Goal: Ask a question

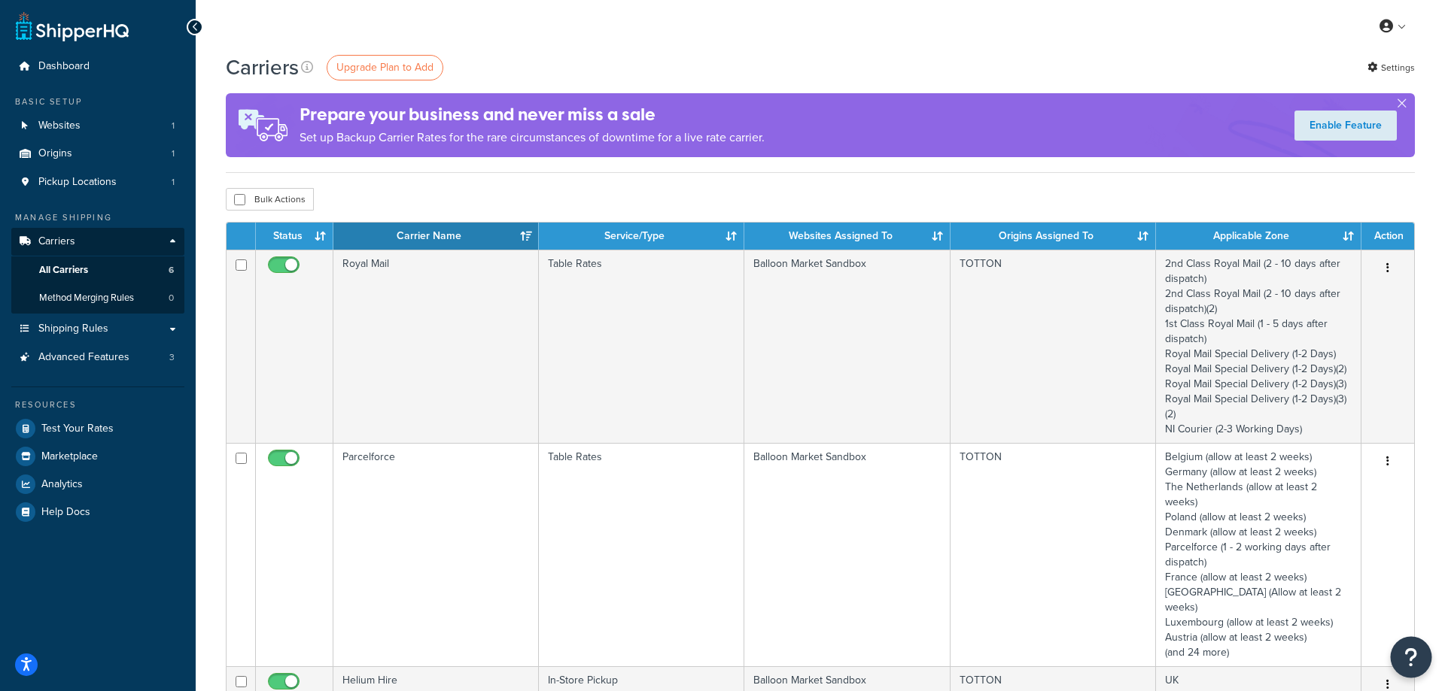
click at [1409, 655] on icon "Open Resource Center" at bounding box center [1411, 657] width 14 height 21
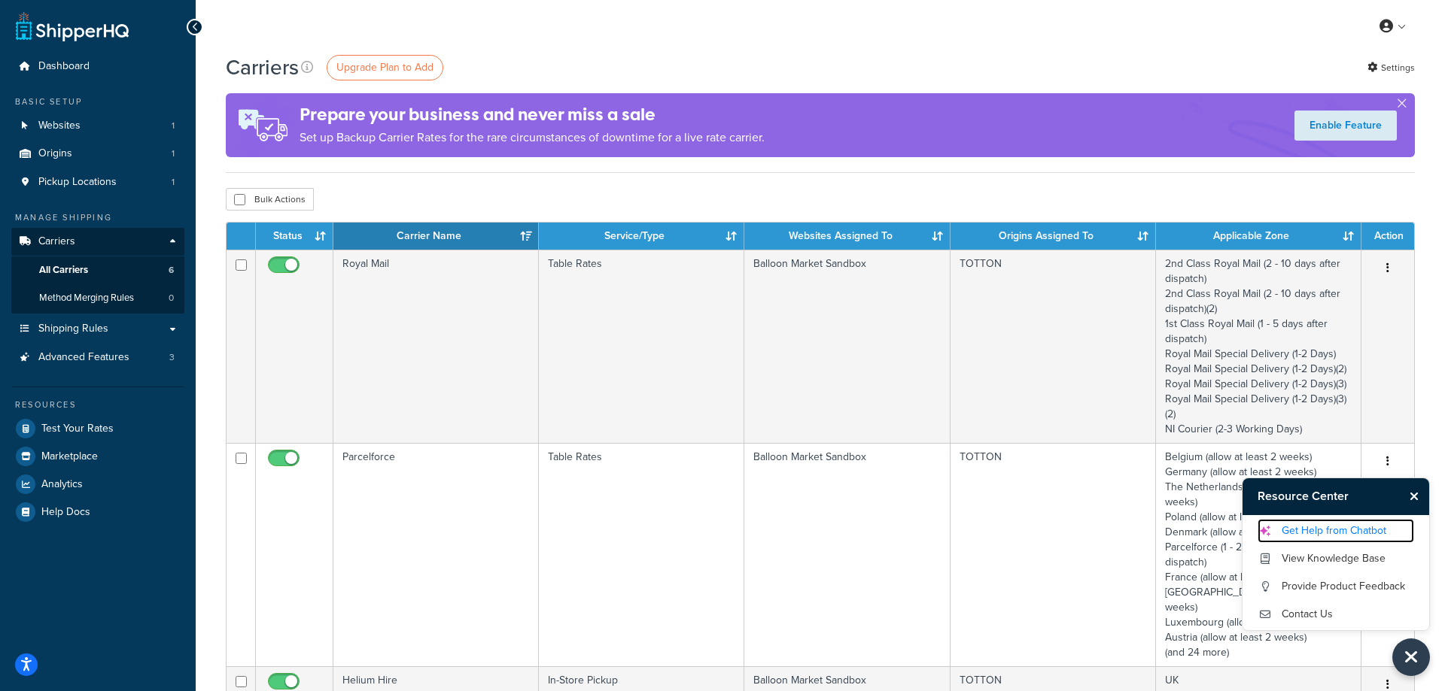
click at [1335, 531] on link "Get Help from Chatbot" at bounding box center [1335, 531] width 157 height 24
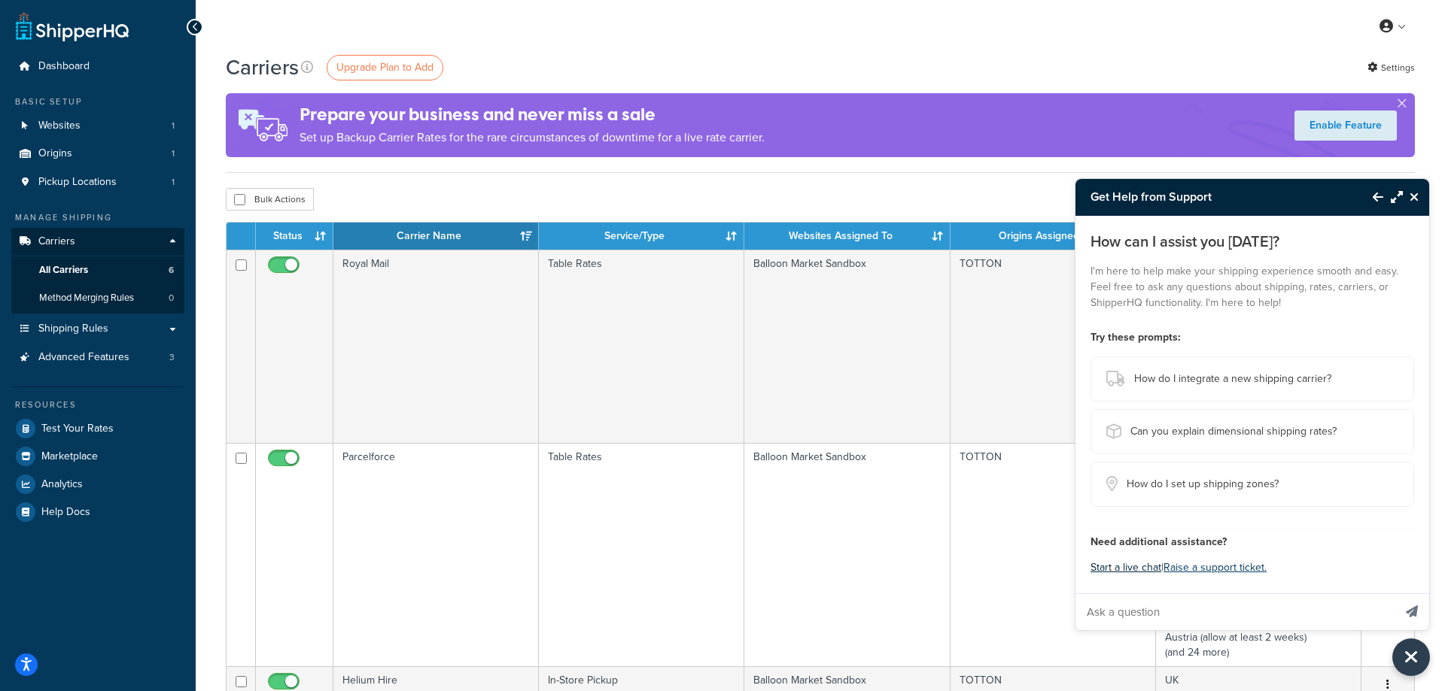
click at [1126, 565] on button "Start a live chat" at bounding box center [1125, 568] width 71 height 21
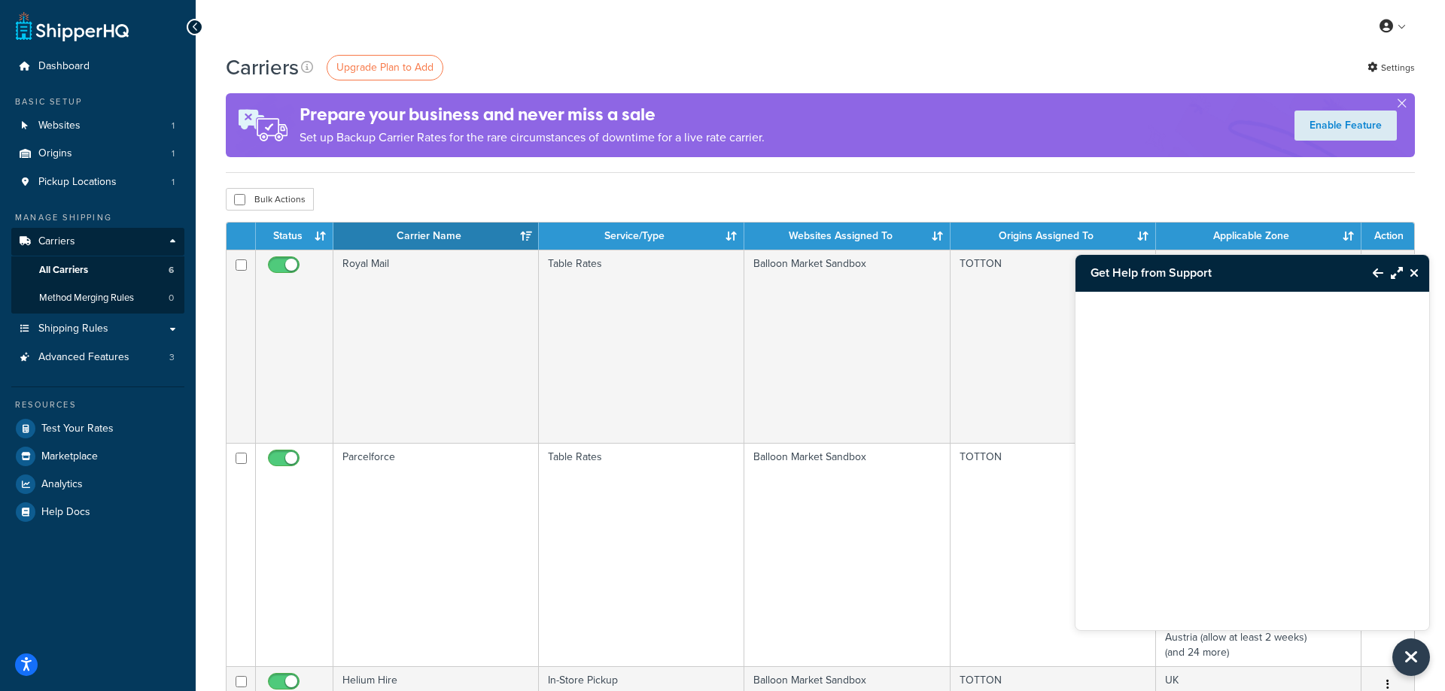
click at [1150, 529] on div at bounding box center [1252, 442] width 354 height 301
click at [1150, 526] on div at bounding box center [1252, 442] width 354 height 301
click at [1387, 271] on button "Maximize Resource Center" at bounding box center [1393, 273] width 20 height 35
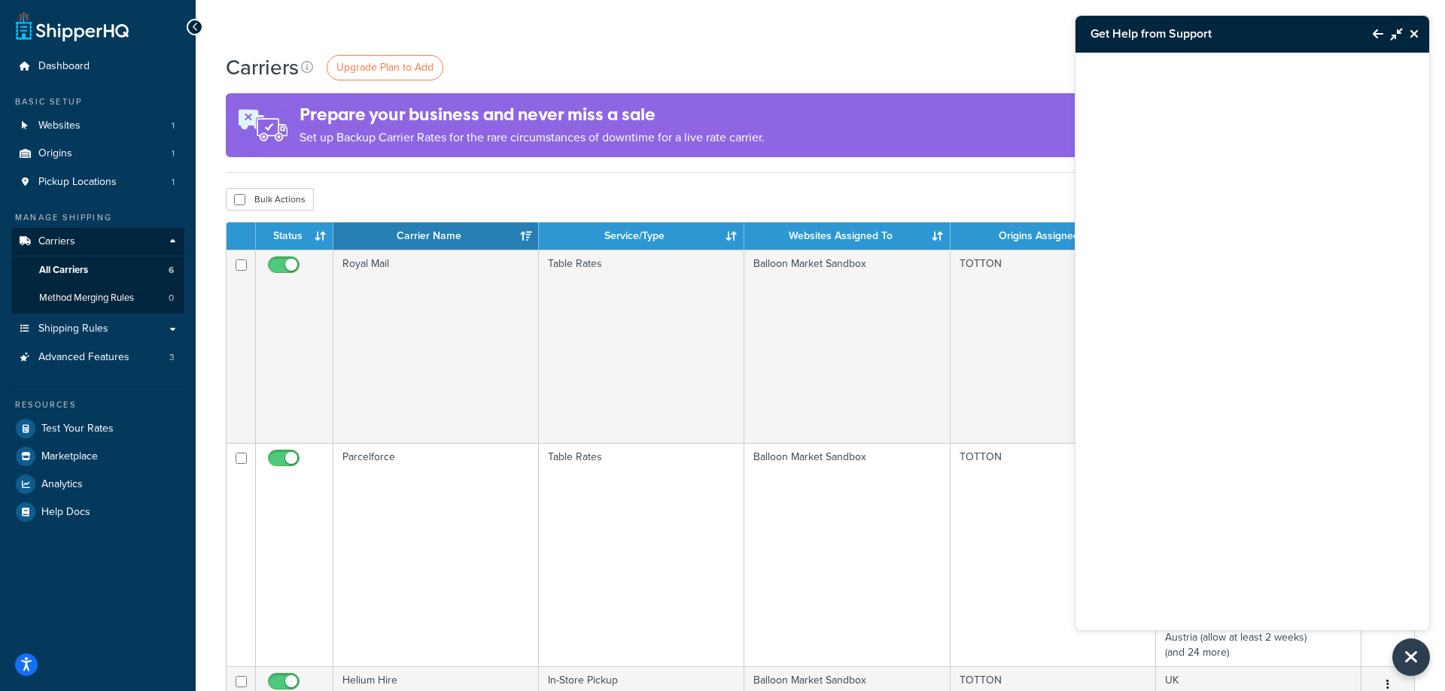
click at [1396, 36] on icon "Minimize Resource Center" at bounding box center [1396, 34] width 12 height 12
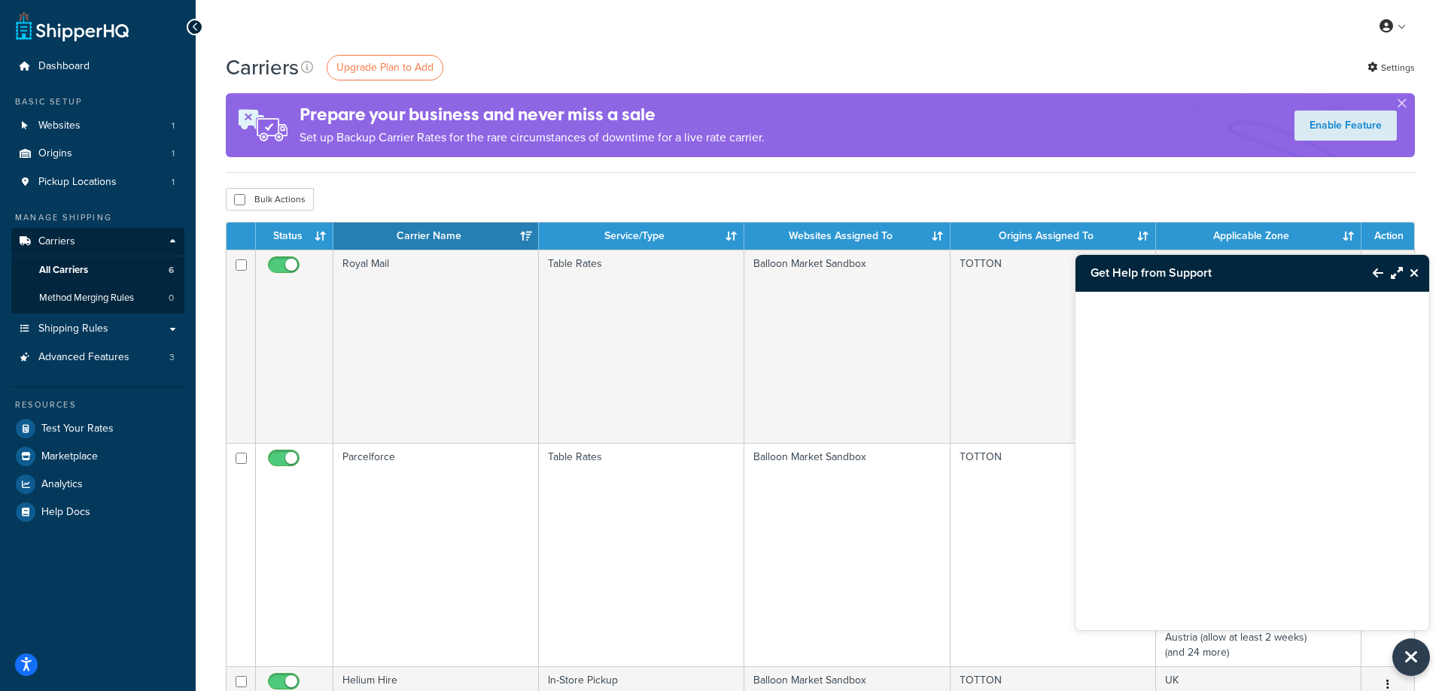
click at [1378, 263] on button "Back to Resource Center" at bounding box center [1370, 273] width 26 height 35
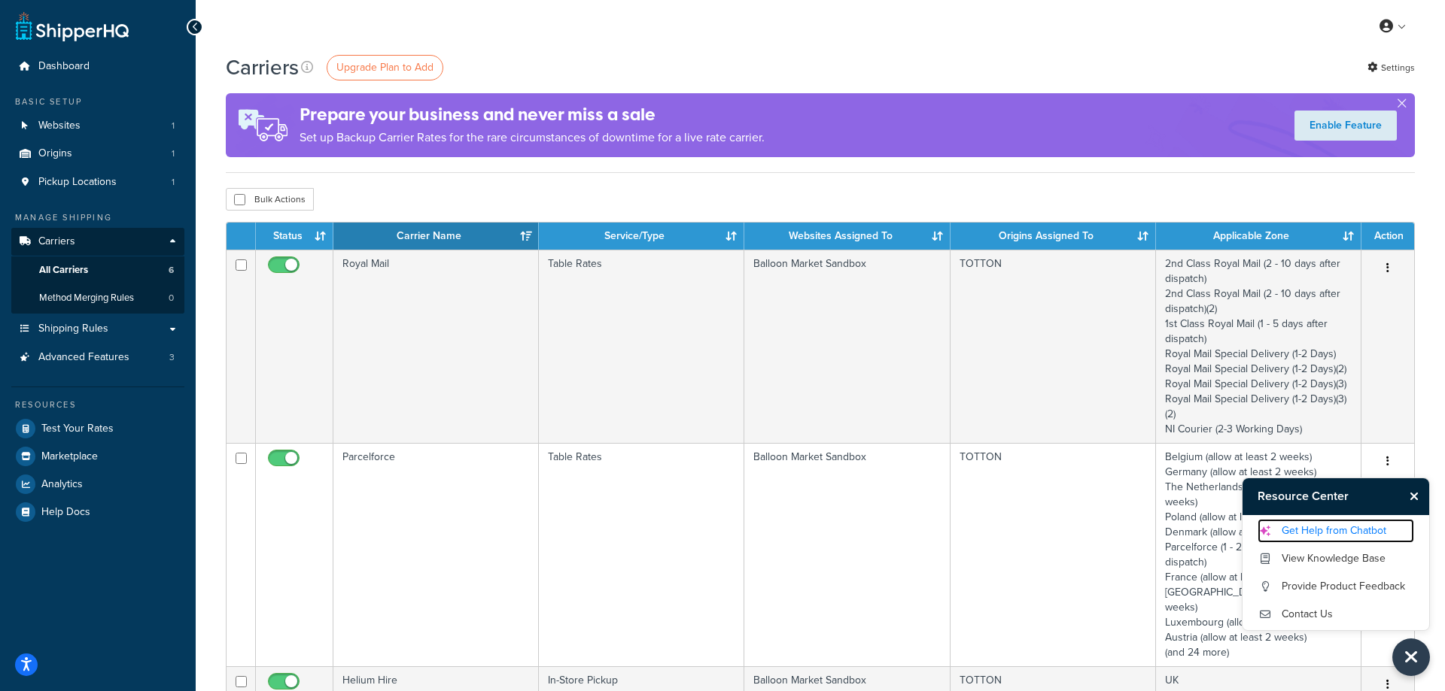
click at [1321, 525] on link "Get Help from Chatbot" at bounding box center [1335, 531] width 157 height 24
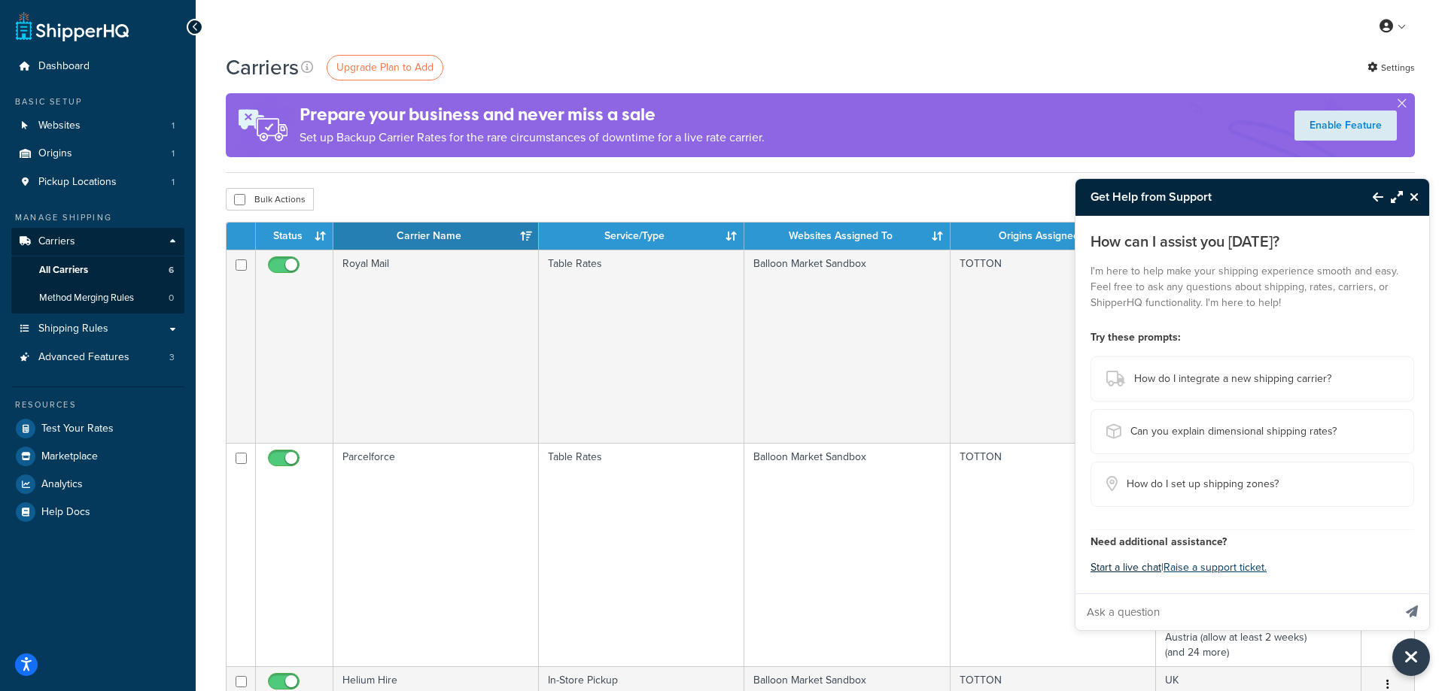
click at [1128, 564] on button "Start a live chat" at bounding box center [1125, 568] width 71 height 21
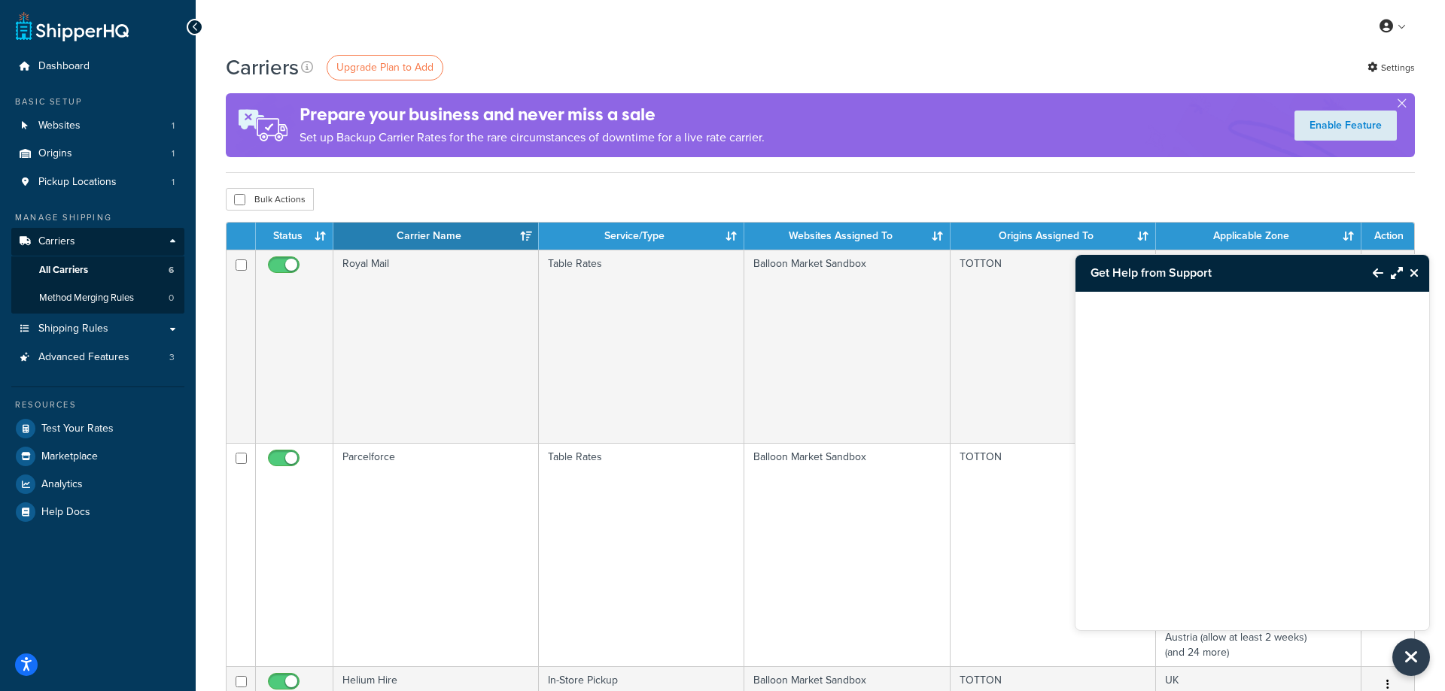
click at [1374, 266] on button "Back to Resource Center" at bounding box center [1370, 273] width 26 height 35
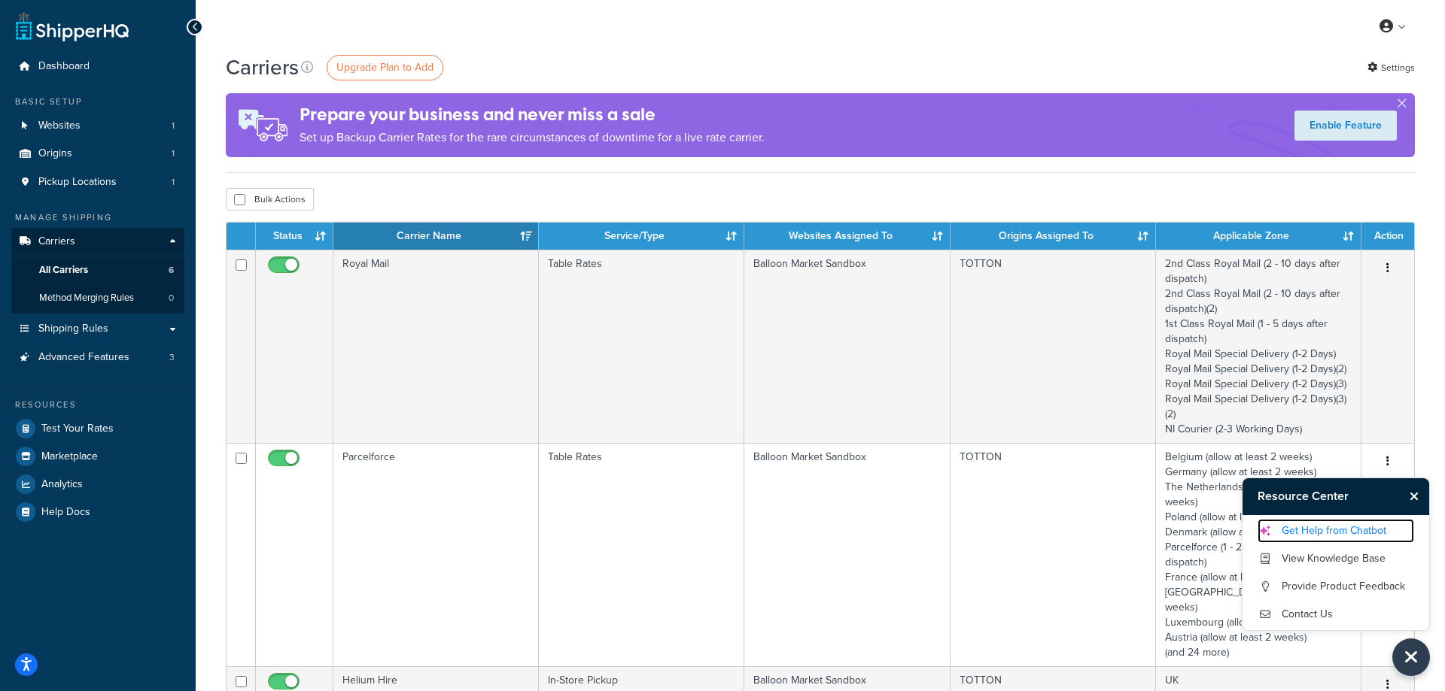
click at [1323, 527] on link "Get Help from Chatbot" at bounding box center [1335, 531] width 157 height 24
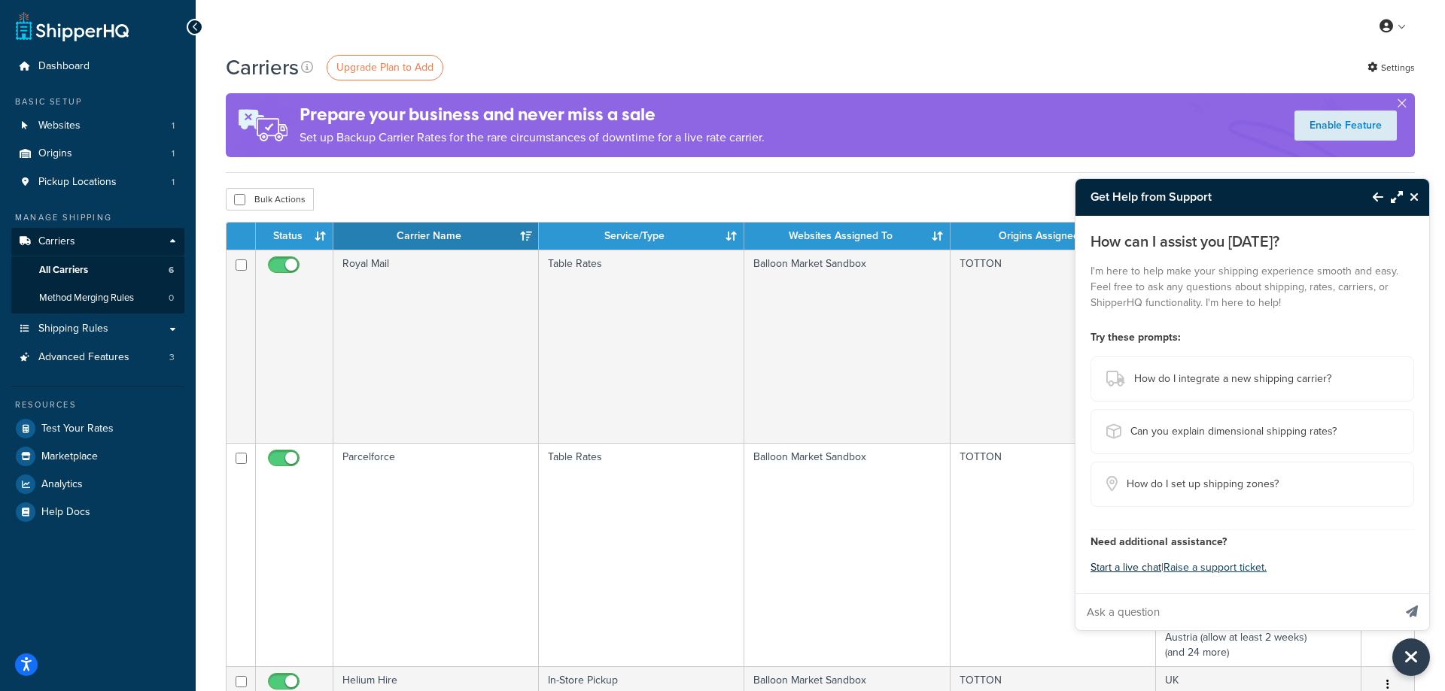
click at [1122, 569] on button "Start a live chat" at bounding box center [1125, 568] width 71 height 21
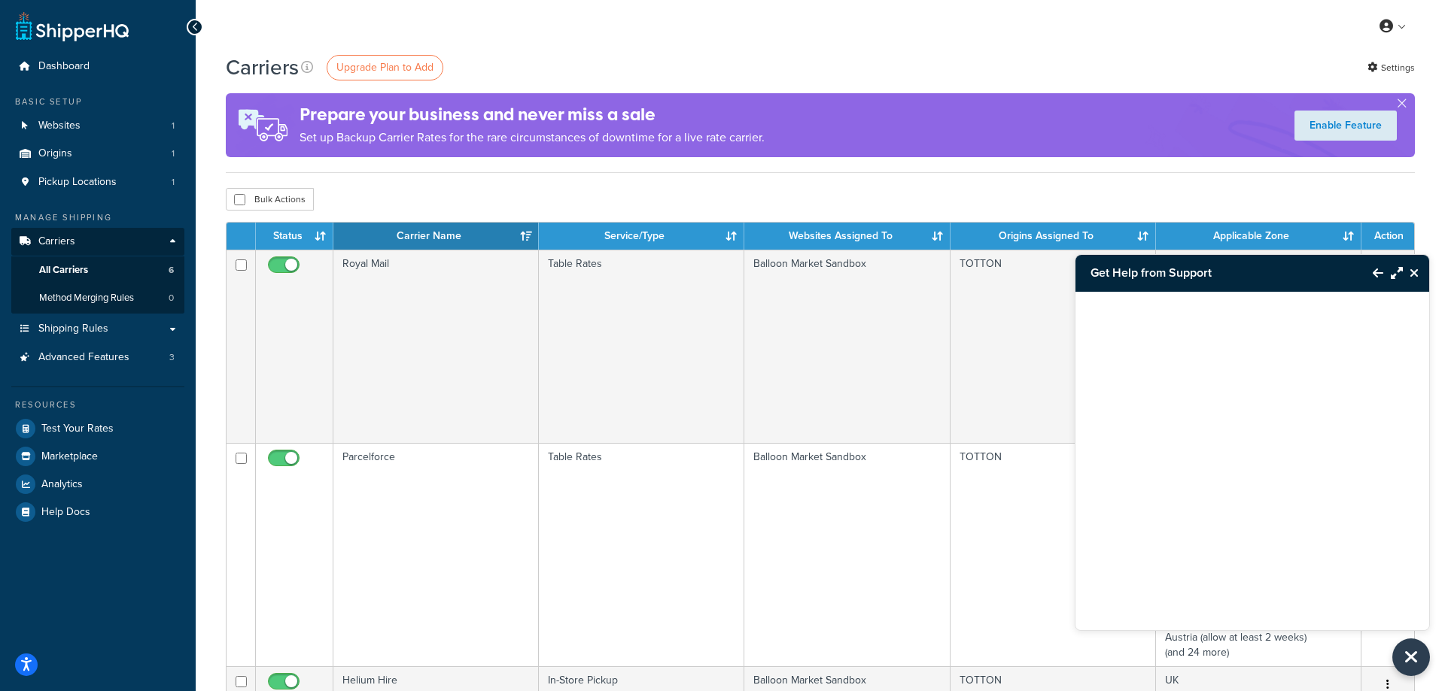
click at [1376, 268] on icon "Back to Resource Center" at bounding box center [1377, 273] width 11 height 12
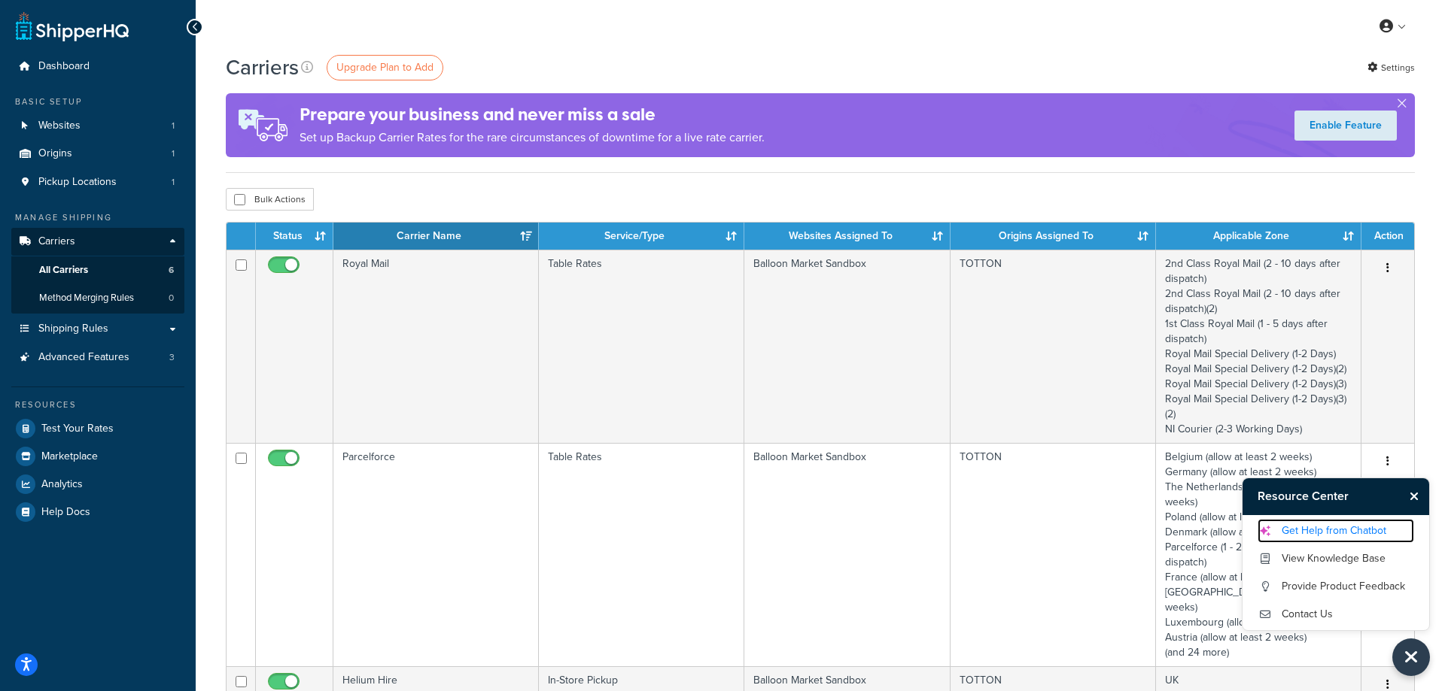
click at [1314, 530] on link "Get Help from Chatbot" at bounding box center [1335, 531] width 157 height 24
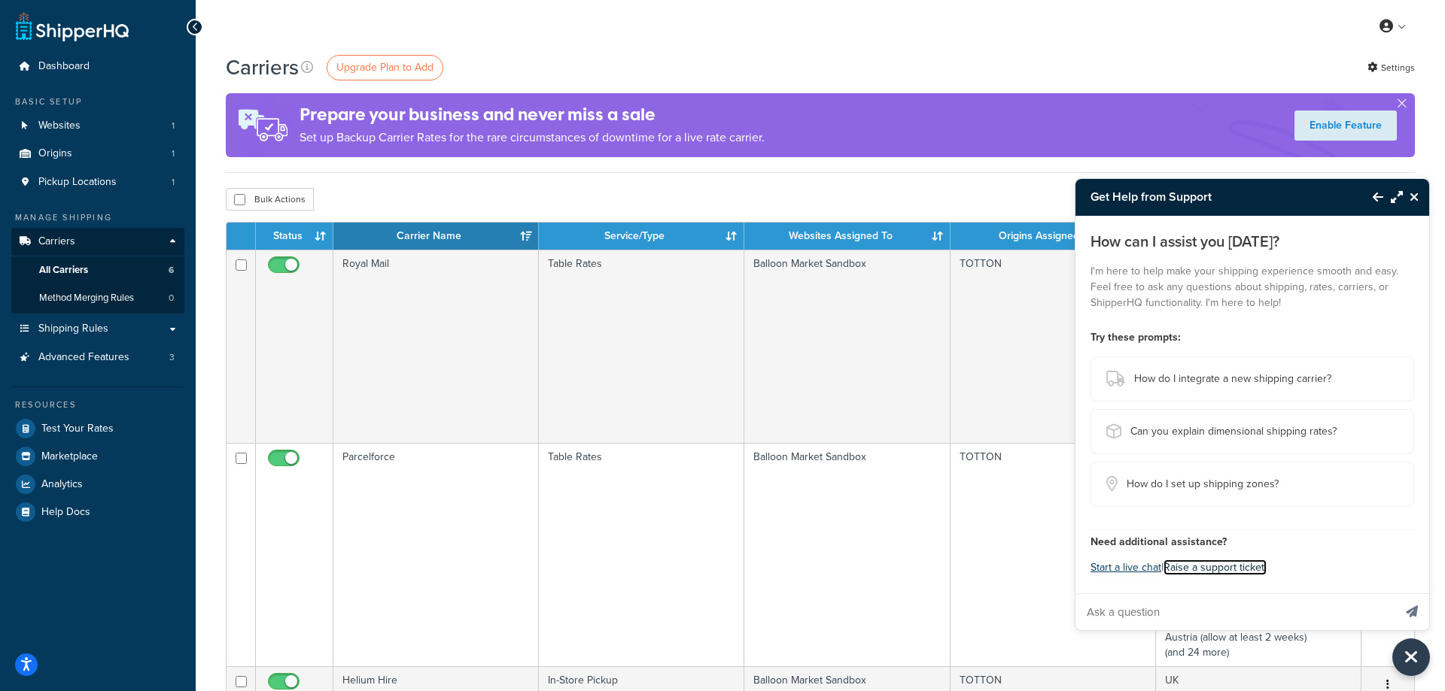
click at [1218, 567] on link "Raise a support ticket." at bounding box center [1214, 568] width 103 height 16
click at [1118, 569] on button "Start a live chat" at bounding box center [1125, 568] width 71 height 21
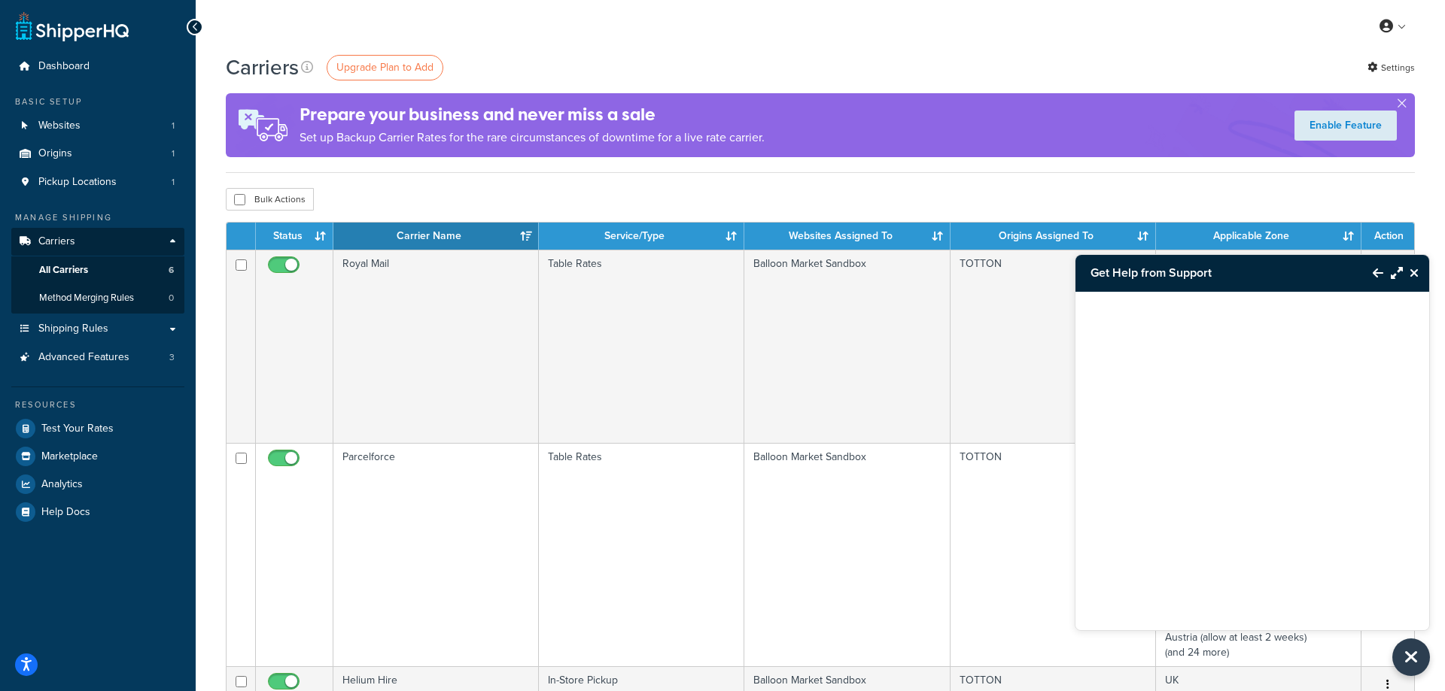
click at [1412, 271] on icon "Close Resource Center" at bounding box center [1413, 273] width 9 height 12
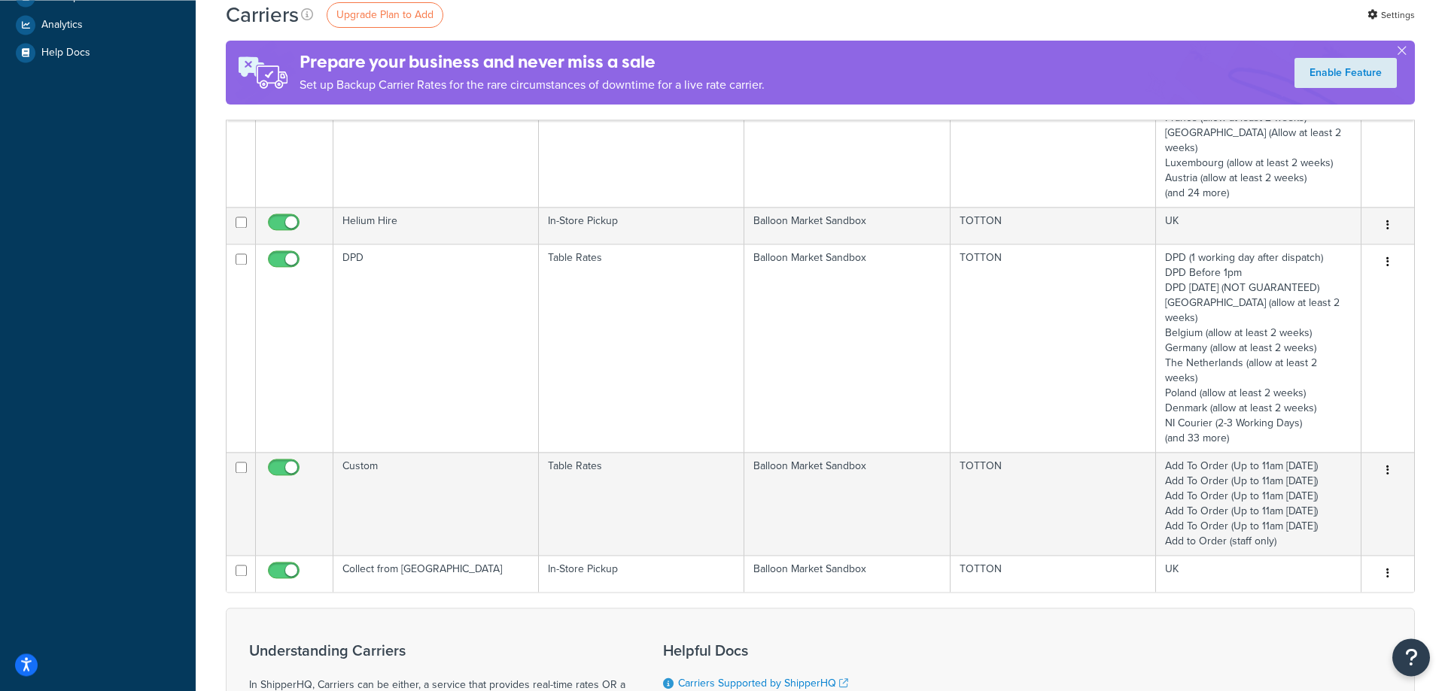
scroll to position [460, 0]
